Goal: Navigation & Orientation: Find specific page/section

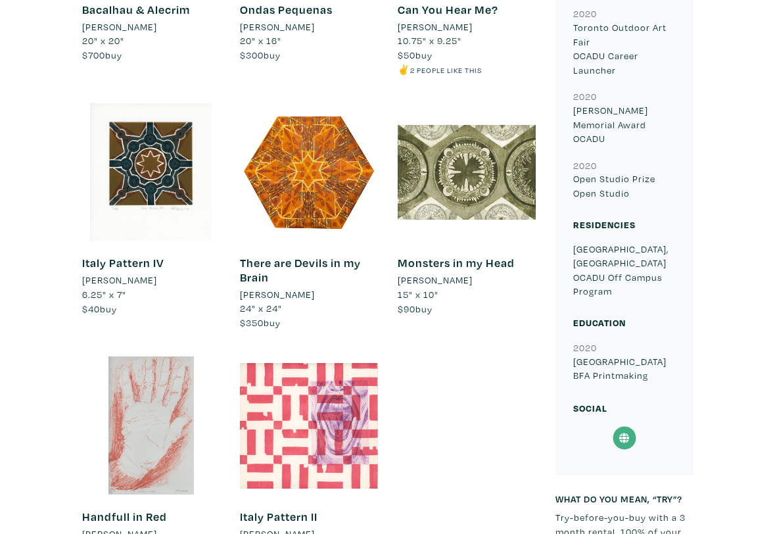
scroll to position [921, 0]
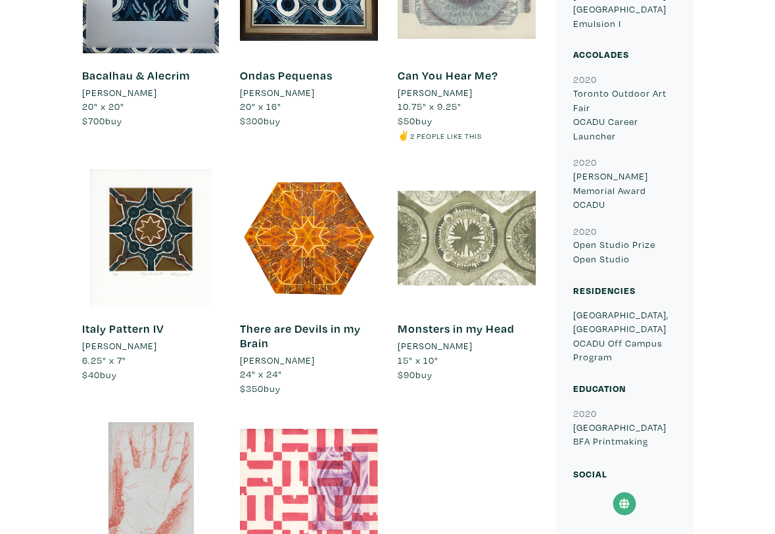
click at [432, 207] on div at bounding box center [467, 238] width 138 height 138
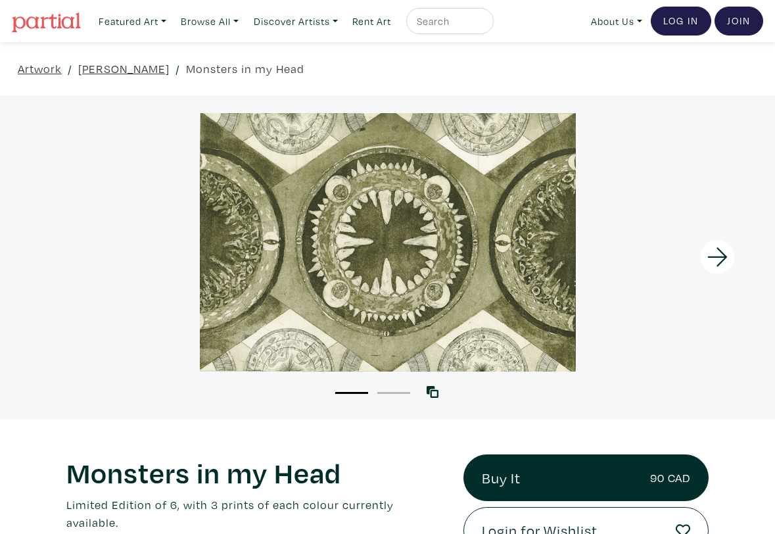
click at [725, 257] on icon at bounding box center [717, 256] width 20 height 19
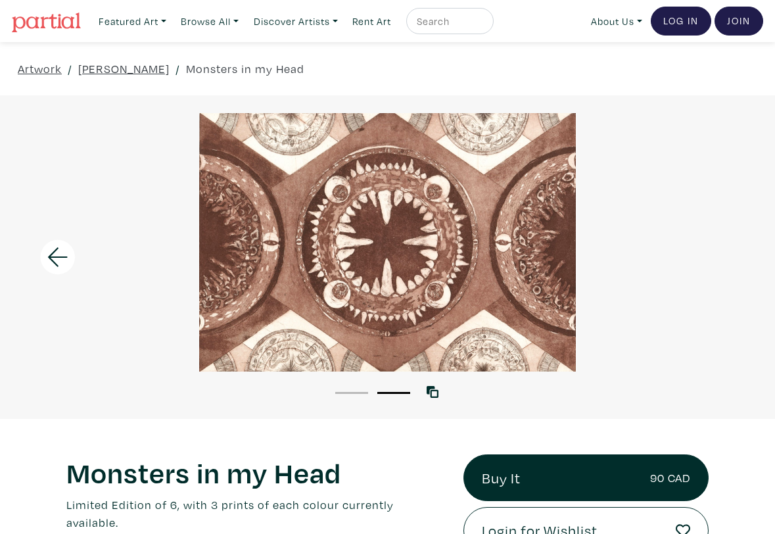
click at [720, 256] on div at bounding box center [387, 242] width 775 height 258
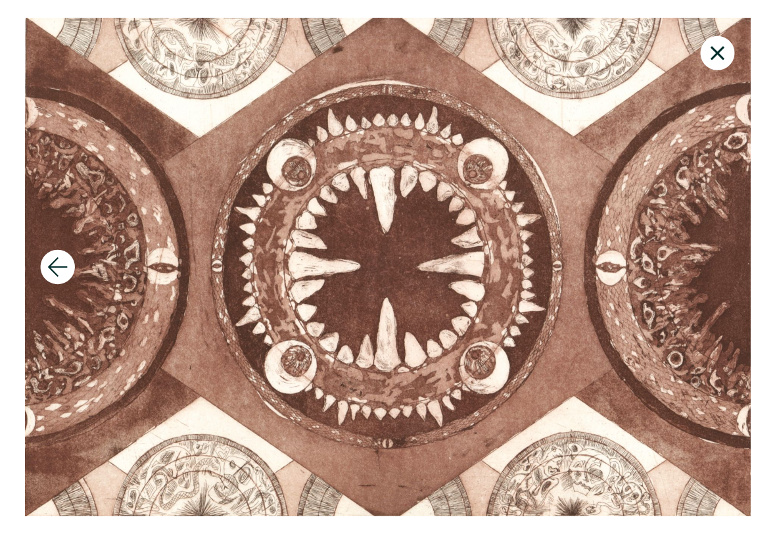
click at [413, 272] on div at bounding box center [387, 267] width 775 height 498
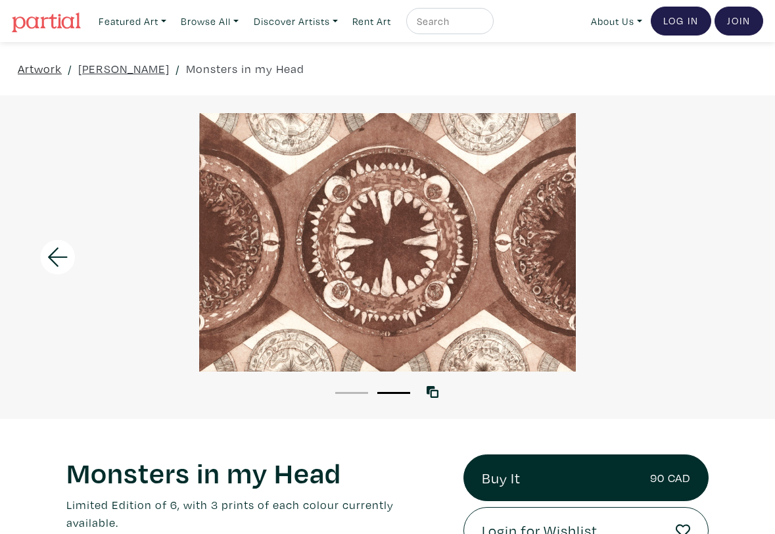
click at [37, 69] on link "Artwork" at bounding box center [40, 69] width 44 height 18
click at [103, 72] on link "[PERSON_NAME]" at bounding box center [123, 69] width 91 height 18
